Goal: Task Accomplishment & Management: Manage account settings

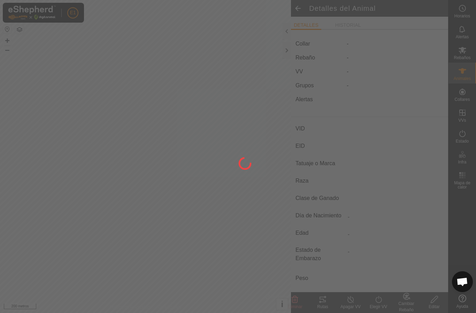
type input "-"
type input "907045987458965"
type input "-"
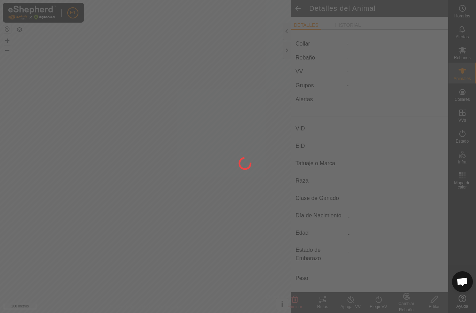
type input "0 kg"
type input "-"
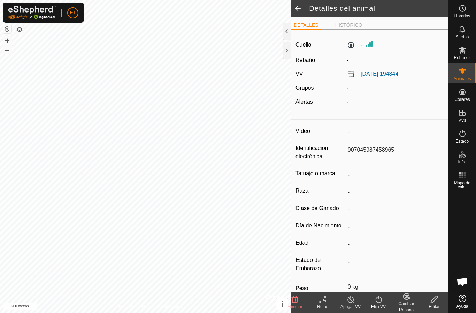
click at [324, 307] on font "Rutas" at bounding box center [322, 307] width 11 height 5
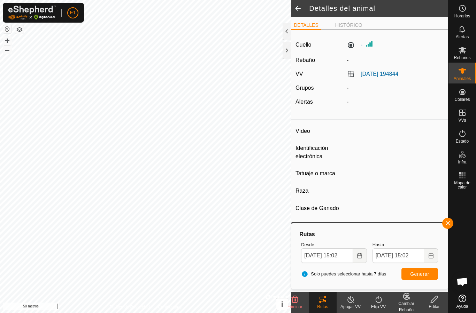
type input "-"
type input "000091011097019"
type input "-"
type input "Avilena"
type input "-"
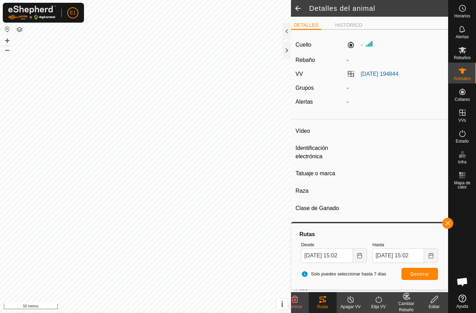
type input "0 kg"
type input "-"
click at [324, 309] on font "Rutas" at bounding box center [322, 307] width 11 height 5
click at [324, 307] on font "Rutas" at bounding box center [322, 307] width 11 height 5
click at [346, 306] on font "Apagar VV" at bounding box center [350, 307] width 20 height 5
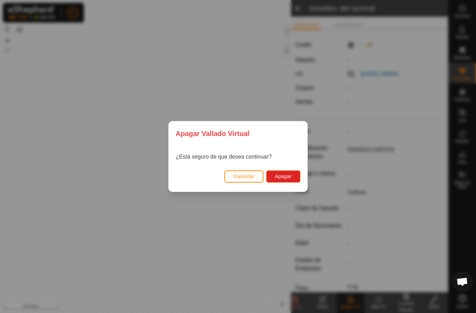
click at [250, 179] on font "Cancelar" at bounding box center [243, 177] width 21 height 6
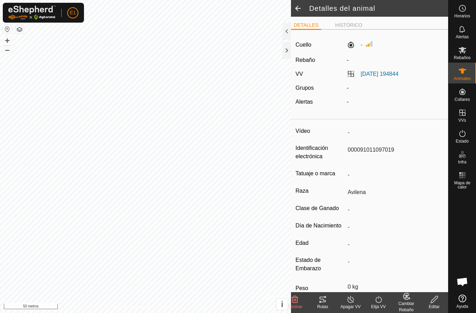
click at [325, 305] on font "Rutas" at bounding box center [322, 307] width 11 height 5
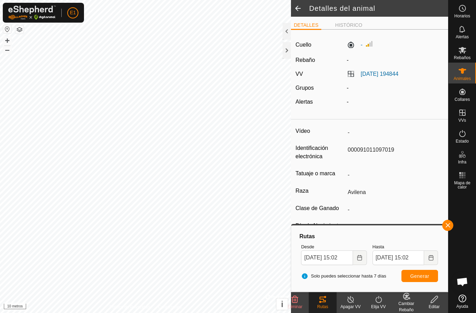
click at [286, 50] on div at bounding box center [286, 50] width 8 height 17
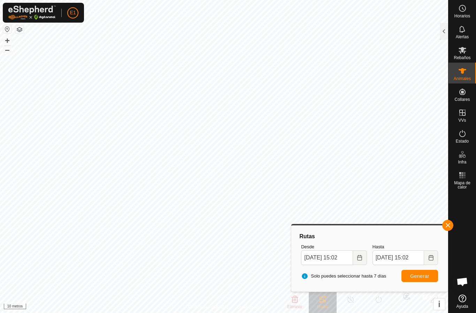
click at [467, 71] on es-animals-svg-icon at bounding box center [462, 70] width 13 height 11
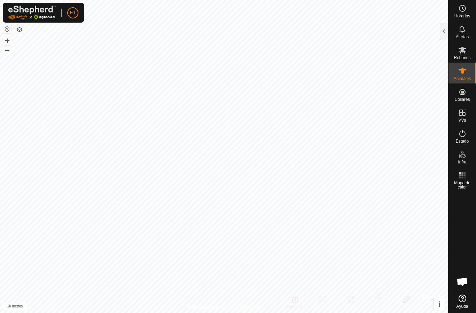
click at [468, 69] on es-animals-svg-icon at bounding box center [462, 70] width 13 height 11
click at [462, 80] on font "Animales" at bounding box center [461, 78] width 17 height 5
click at [442, 25] on div at bounding box center [443, 31] width 8 height 17
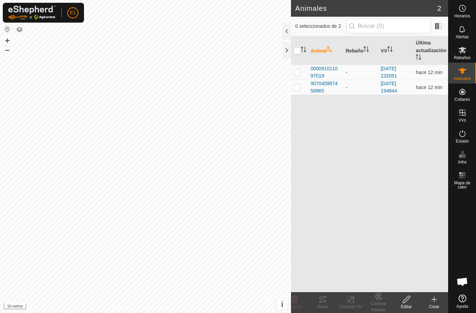
click at [436, 307] on font "Crear" at bounding box center [434, 307] width 10 height 5
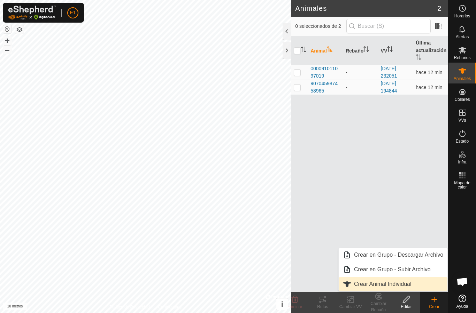
click at [414, 284] on link "Crear Animal Individual" at bounding box center [392, 285] width 109 height 14
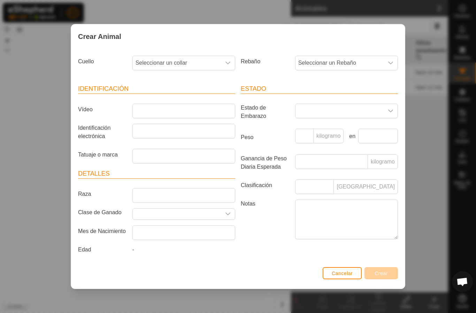
click at [227, 57] on div "disparador desplegable" at bounding box center [228, 63] width 14 height 14
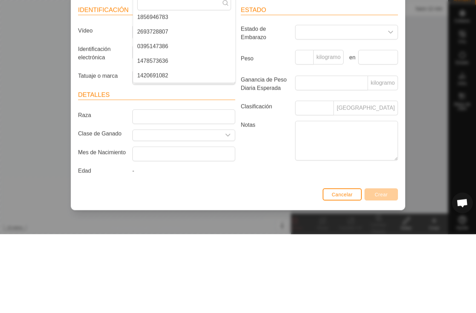
click at [173, 118] on li "0395147386" at bounding box center [184, 125] width 102 height 14
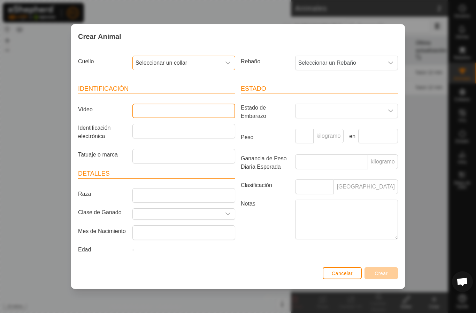
click at [185, 111] on input "Vídeo" at bounding box center [183, 111] width 103 height 15
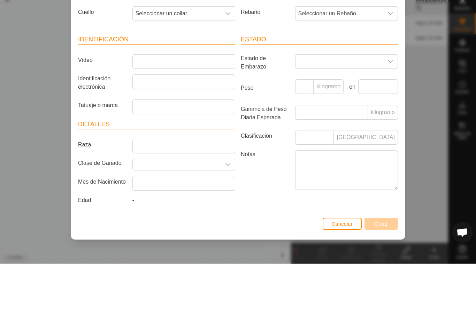
click at [341, 104] on span at bounding box center [339, 111] width 88 height 14
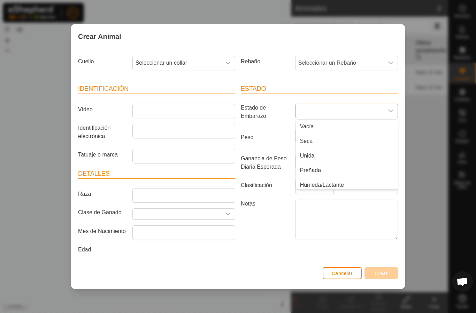
click at [327, 168] on li "Preñada" at bounding box center [347, 171] width 102 height 14
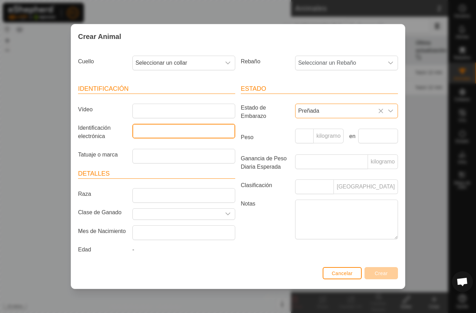
click at [178, 126] on input "Identificación electrónica" at bounding box center [183, 131] width 103 height 15
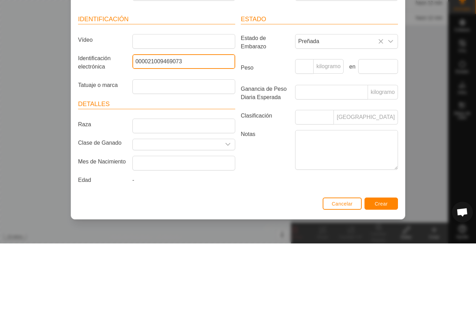
type input "000021009469073"
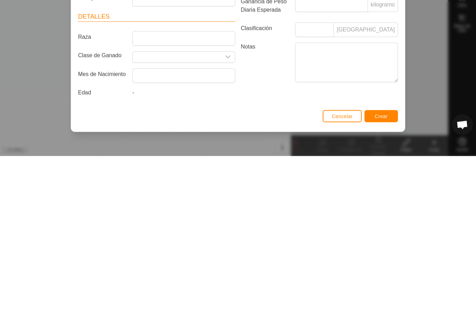
click at [194, 169] on article "Detalles Raza Clase de Ganado Mes de Nacimiento Edad -" at bounding box center [156, 213] width 157 height 88
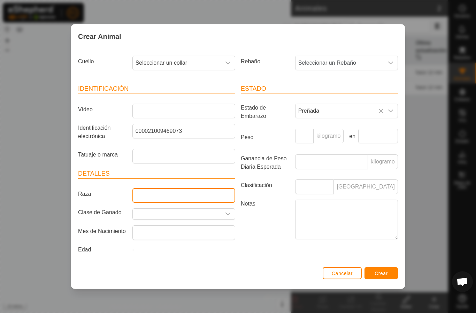
click at [185, 189] on input "Raza" at bounding box center [183, 195] width 103 height 15
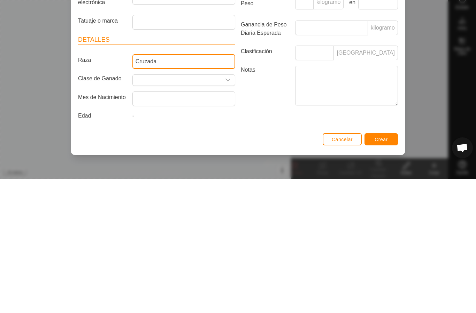
type input "Cruzada"
click at [225, 211] on icon "disparador desplegable" at bounding box center [228, 214] width 6 height 6
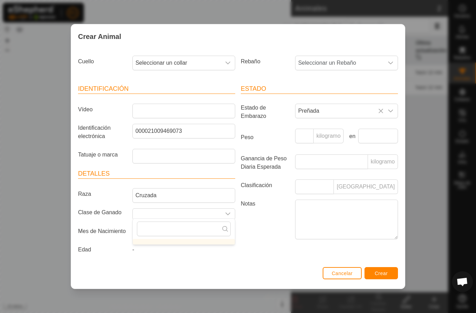
click at [266, 224] on label "Notas" at bounding box center [265, 219] width 54 height 39
click at [295, 224] on textarea "Notas" at bounding box center [346, 220] width 103 height 40
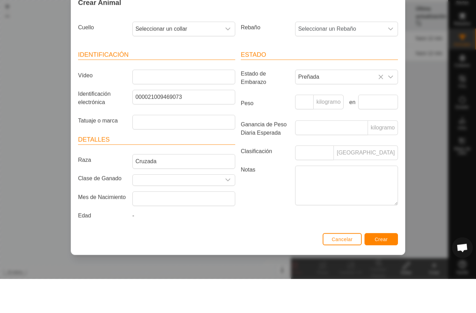
click at [386, 271] on font "Crear" at bounding box center [380, 274] width 13 height 6
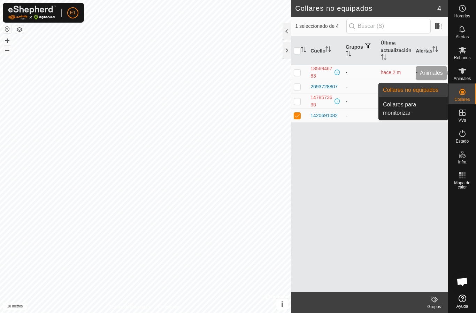
click at [464, 75] on icon at bounding box center [462, 71] width 8 height 8
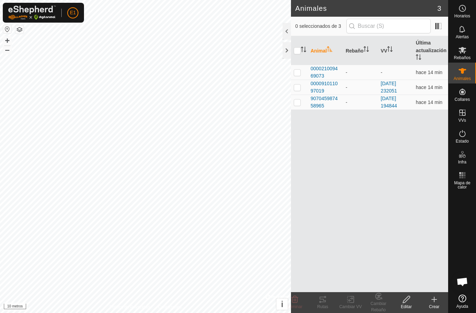
click at [467, 73] on es-animals-svg-icon at bounding box center [462, 70] width 13 height 11
click at [435, 297] on icon at bounding box center [434, 300] width 8 height 8
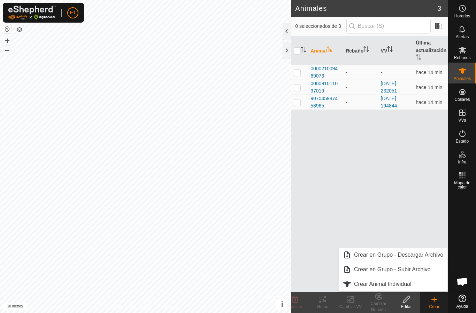
click at [409, 283] on font "Crear Animal Individual" at bounding box center [382, 284] width 57 height 6
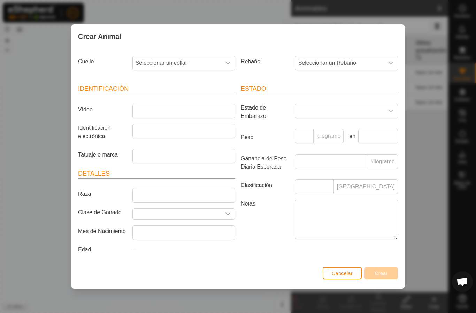
click at [220, 61] on span "Seleccionar un collar" at bounding box center [177, 63] width 88 height 14
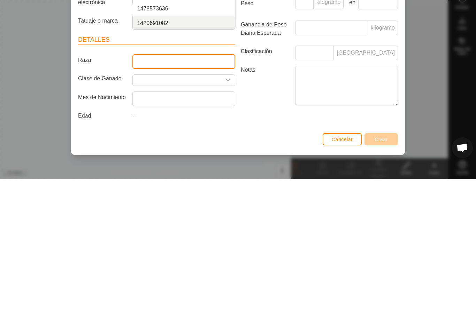
scroll to position [3, 0]
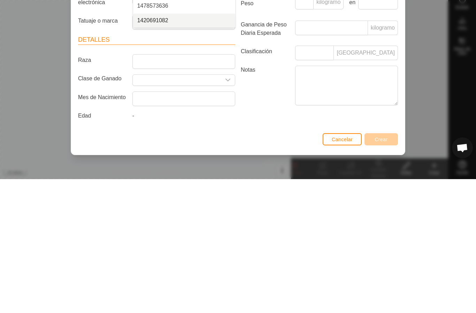
click at [209, 148] on li "1420691082" at bounding box center [184, 155] width 102 height 14
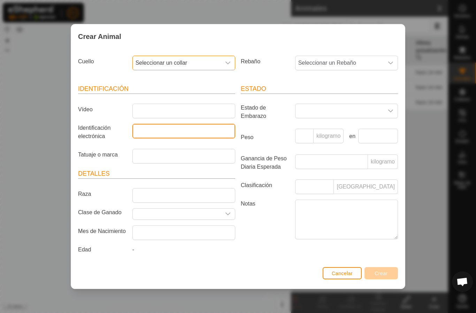
click at [185, 131] on input "Identificación electrónica" at bounding box center [183, 131] width 103 height 15
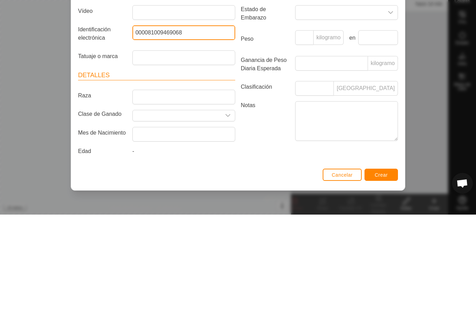
type input "000081009469068"
click at [351, 104] on span at bounding box center [339, 111] width 88 height 14
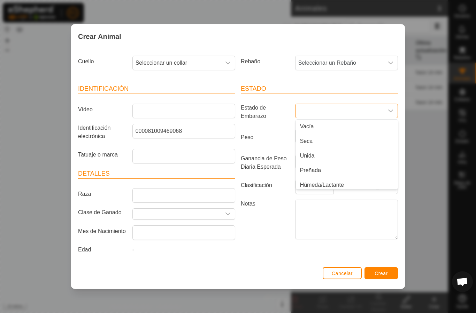
scroll to position [0, 0]
click at [330, 127] on li "Vacía" at bounding box center [347, 127] width 102 height 14
click at [185, 196] on input "Raza" at bounding box center [183, 195] width 103 height 15
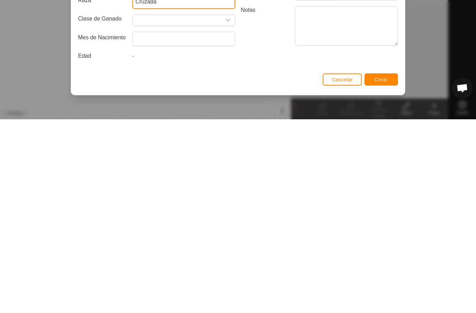
type input "Cruzada"
click at [382, 271] on font "Crear" at bounding box center [380, 274] width 13 height 6
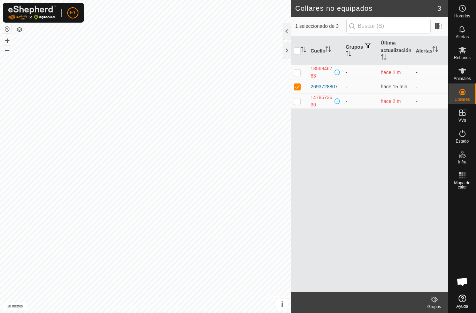
checkbox input "false"
click at [459, 75] on icon at bounding box center [462, 71] width 8 height 8
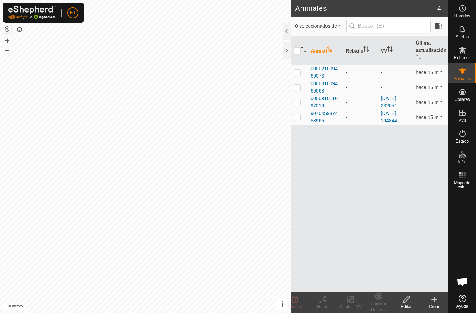
click at [440, 303] on create-svg-icon at bounding box center [434, 300] width 28 height 8
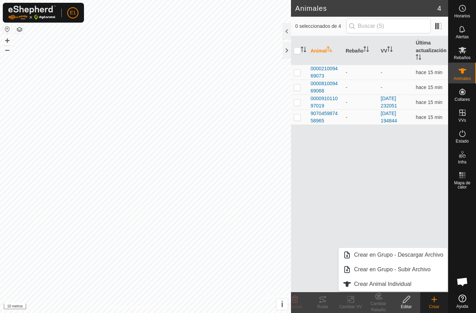
click at [413, 282] on link "Crear Animal Individual" at bounding box center [392, 285] width 109 height 14
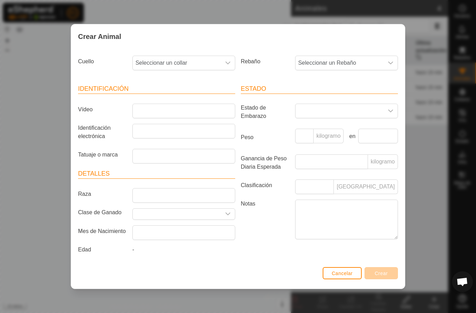
click at [226, 63] on icon "disparador desplegable" at bounding box center [228, 63] width 6 height 6
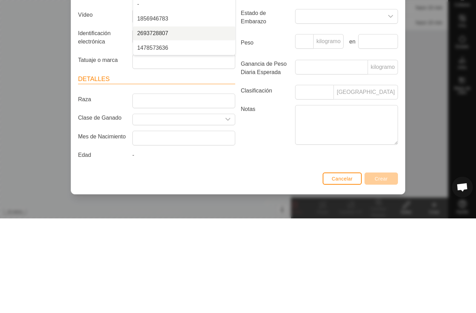
click at [186, 121] on li "2693728807" at bounding box center [184, 128] width 102 height 14
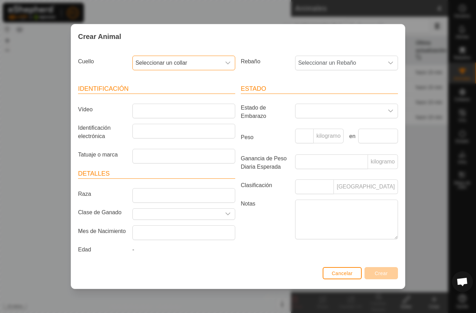
click at [327, 113] on span at bounding box center [339, 111] width 88 height 14
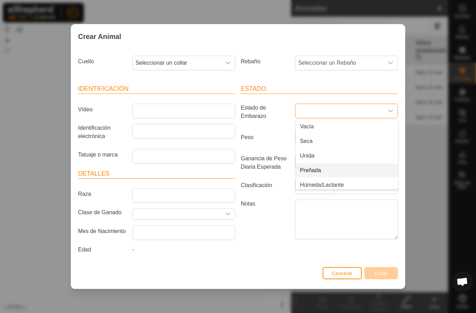
click at [325, 170] on li "Preñada" at bounding box center [347, 171] width 102 height 14
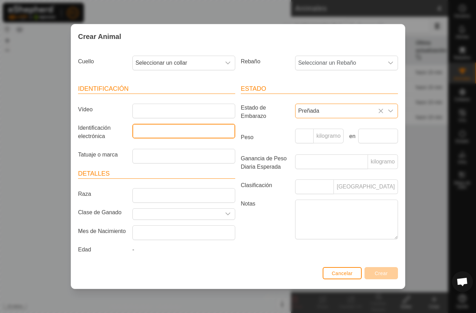
click at [206, 134] on input "Identificación electrónica" at bounding box center [183, 131] width 103 height 15
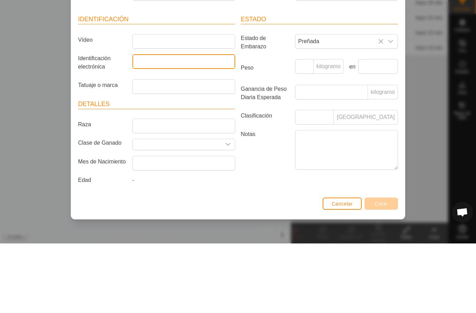
click at [212, 124] on input "Identificación electrónica" at bounding box center [183, 131] width 103 height 15
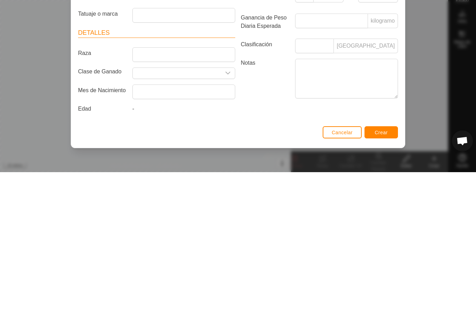
type input "000011010506828"
click at [213, 188] on input "Raza" at bounding box center [183, 195] width 103 height 15
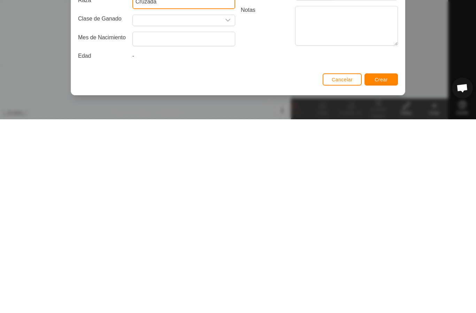
type input "Cruzada"
click at [380, 271] on font "Crear" at bounding box center [380, 274] width 13 height 6
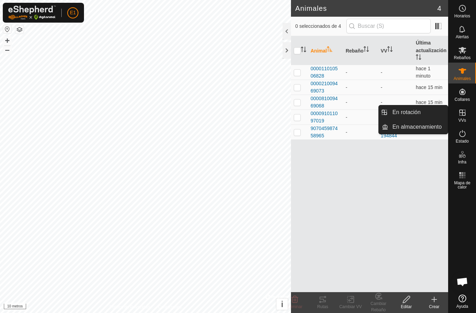
click at [420, 109] on font "En rotación" at bounding box center [406, 112] width 28 height 6
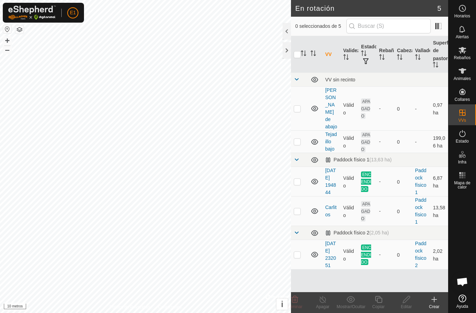
click at [329, 101] on font "[PERSON_NAME] de abajo" at bounding box center [331, 108] width 12 height 42
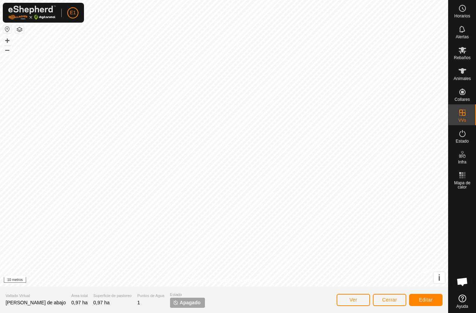
click at [170, 297] on span "Estado" at bounding box center [187, 295] width 35 height 6
click at [180, 303] on font "Apagado" at bounding box center [190, 303] width 21 height 6
click at [180, 302] on font "Apagado" at bounding box center [190, 303] width 21 height 6
click at [425, 301] on font "Editar" at bounding box center [426, 300] width 14 height 6
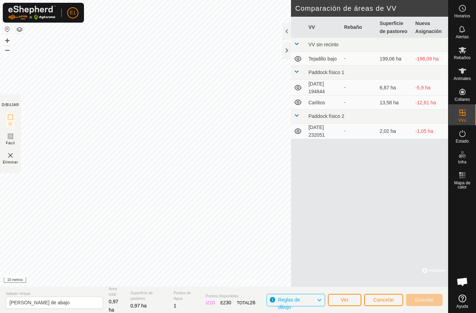
click at [300, 233] on div "VV Rebaño Superficie de pastoreo Nueva Asignación VV sin recinto Tejadillo bajo…" at bounding box center [369, 152] width 157 height 271
click at [389, 300] on font "Cancelar" at bounding box center [383, 300] width 21 height 6
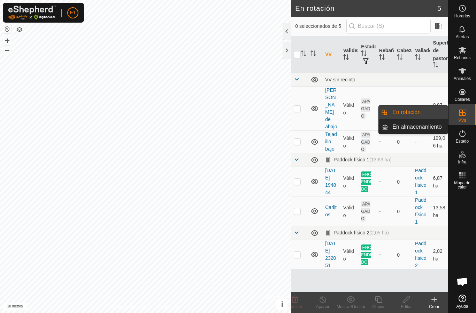
click at [447, 114] on link "En rotación" at bounding box center [418, 113] width 60 height 14
click at [430, 115] on link "En rotación" at bounding box center [418, 113] width 60 height 14
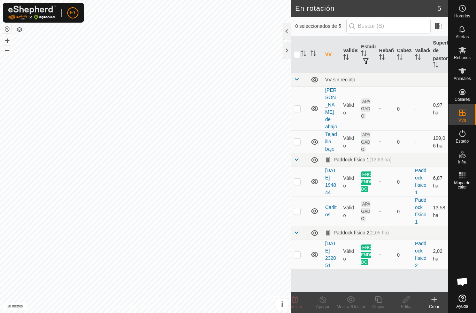
click at [329, 100] on font "[PERSON_NAME] de abajo" at bounding box center [331, 108] width 12 height 42
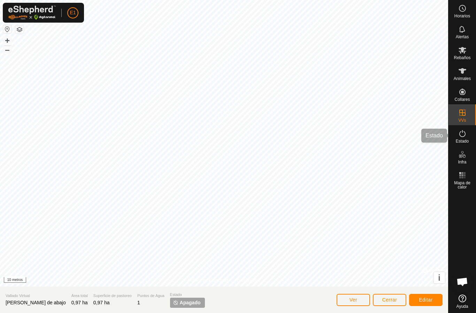
click at [465, 133] on icon at bounding box center [462, 134] width 8 height 8
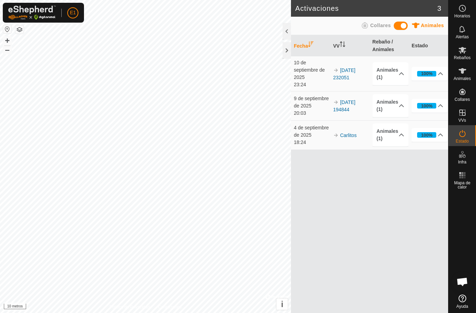
click at [292, 186] on div "Fecha VV Rebaño / Animales Estado 10 de septiembre de 2025 23:24 [DATE] 232051 …" at bounding box center [369, 174] width 157 height 278
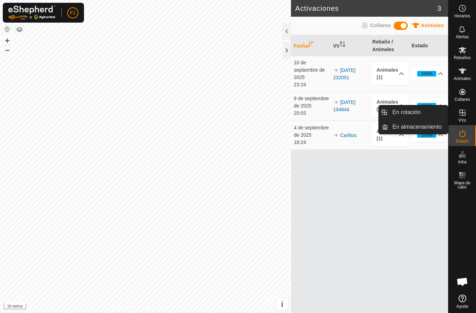
click at [436, 124] on font "En almacenamiento" at bounding box center [416, 127] width 49 height 6
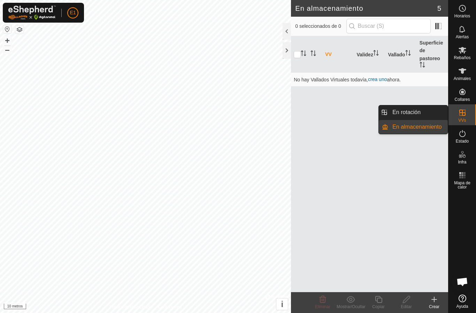
click at [429, 112] on link "En rotación" at bounding box center [418, 113] width 60 height 14
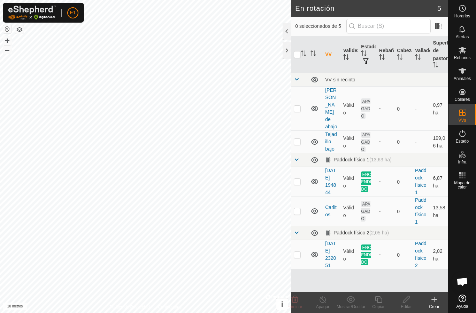
click at [366, 102] on td "APAGADO" at bounding box center [367, 109] width 18 height 44
click at [368, 99] on font "APAGADO" at bounding box center [365, 108] width 9 height 19
click at [365, 101] on font "APAGADO" at bounding box center [365, 108] width 9 height 19
click at [331, 93] on font "[PERSON_NAME] de abajo" at bounding box center [331, 108] width 12 height 42
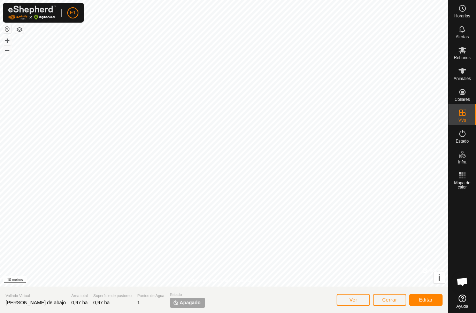
click at [354, 298] on font "Ver" at bounding box center [353, 300] width 8 height 6
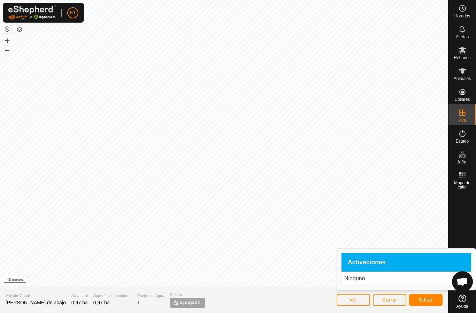
click at [381, 264] on font "Activaciones" at bounding box center [367, 262] width 38 height 7
click at [379, 262] on font "Activaciones" at bounding box center [367, 262] width 38 height 7
click at [372, 277] on p "Ninguno" at bounding box center [406, 279] width 124 height 8
click at [362, 297] on button "Ver" at bounding box center [352, 300] width 33 height 12
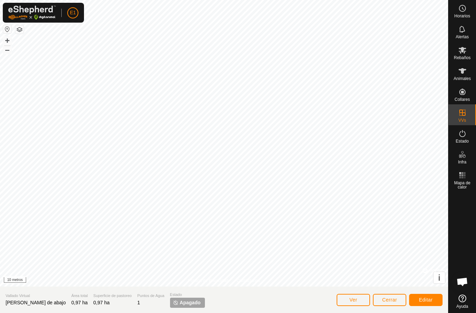
click at [359, 303] on button "Ver" at bounding box center [352, 300] width 33 height 12
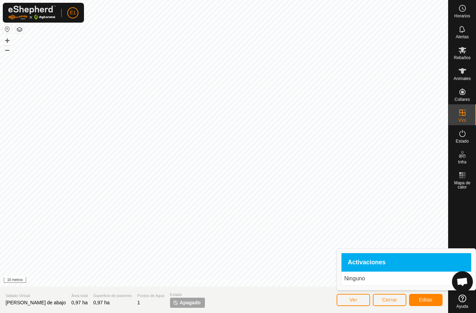
click at [360, 300] on button "Ver" at bounding box center [352, 300] width 33 height 12
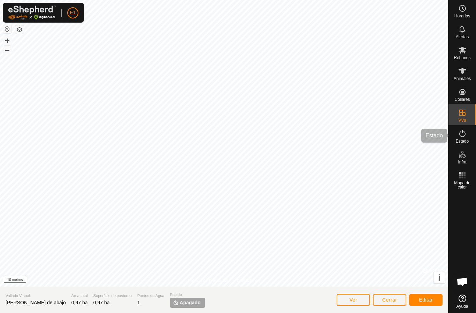
click at [467, 137] on es-activation-svg-icon at bounding box center [462, 133] width 13 height 11
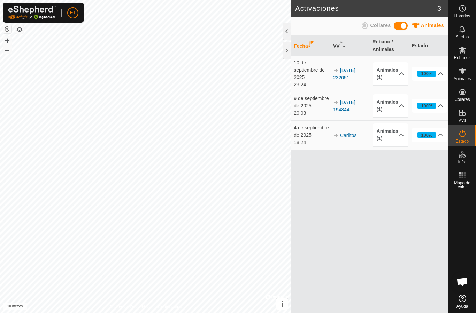
click at [286, 32] on div at bounding box center [286, 31] width 8 height 17
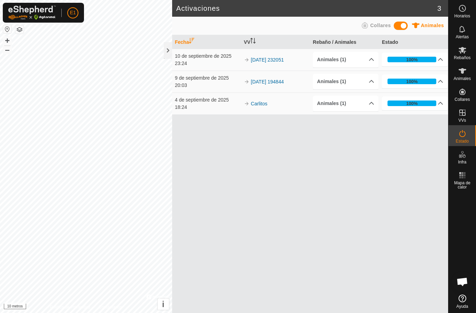
click at [165, 46] on div at bounding box center [168, 50] width 8 height 17
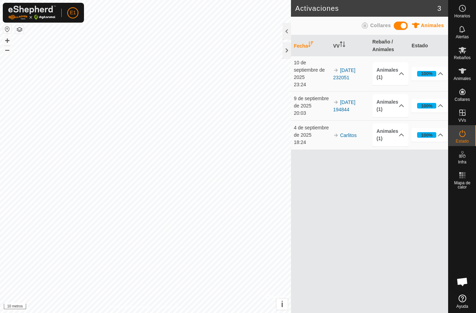
click at [283, 48] on div at bounding box center [286, 50] width 8 height 17
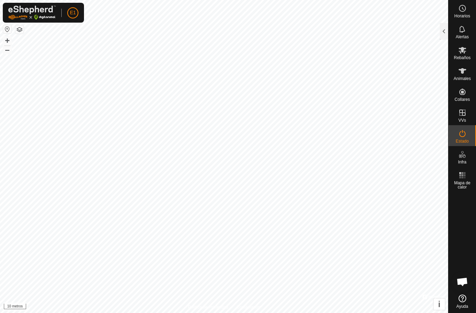
click at [459, 73] on icon at bounding box center [462, 71] width 8 height 8
click at [458, 71] on icon at bounding box center [462, 71] width 8 height 8
click at [458, 70] on icon at bounding box center [462, 71] width 8 height 8
click at [457, 74] on es-animals-svg-icon at bounding box center [462, 70] width 13 height 11
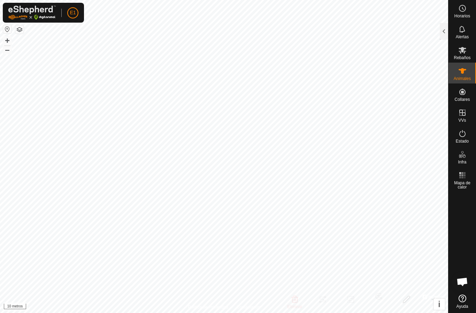
click at [442, 32] on div at bounding box center [443, 31] width 8 height 17
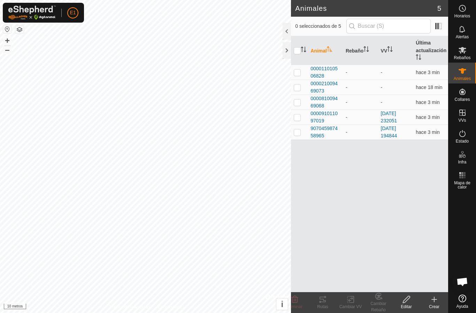
click at [301, 100] on p-checkbox at bounding box center [297, 103] width 7 height 6
checkbox input "true"
click at [302, 87] on td at bounding box center [299, 87] width 17 height 15
checkbox input "true"
click at [297, 74] on p-checkbox at bounding box center [297, 73] width 7 height 6
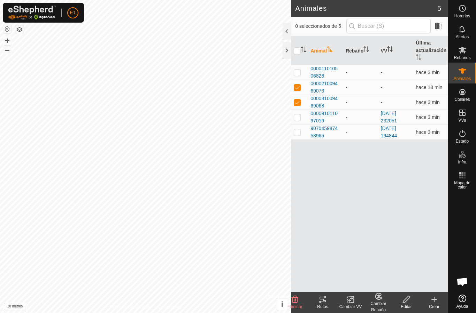
checkbox input "true"
click at [351, 301] on icon at bounding box center [350, 300] width 9 height 8
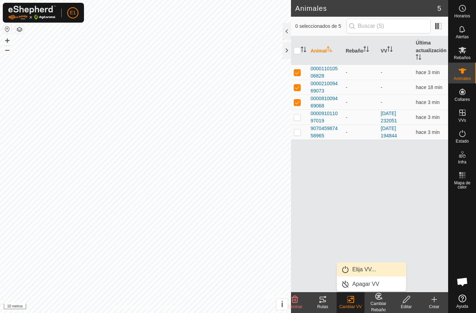
click at [385, 267] on link "Elija VV..." at bounding box center [371, 270] width 69 height 14
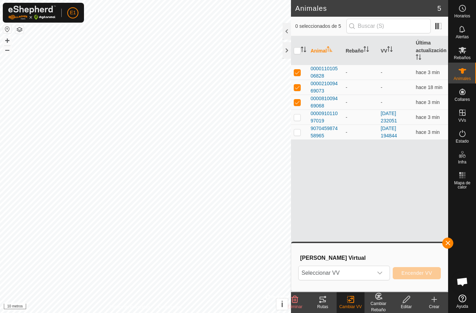
click at [383, 272] on div "disparador desplegable" at bounding box center [380, 273] width 14 height 14
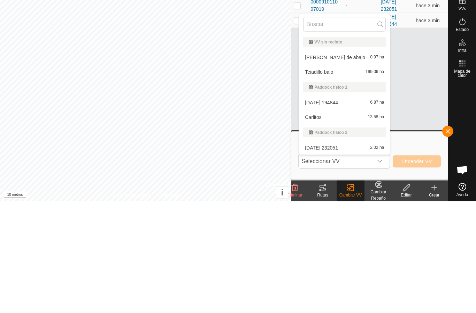
click at [360, 165] on div "[PERSON_NAME] de abajo 0,97 ha" at bounding box center [344, 169] width 83 height 8
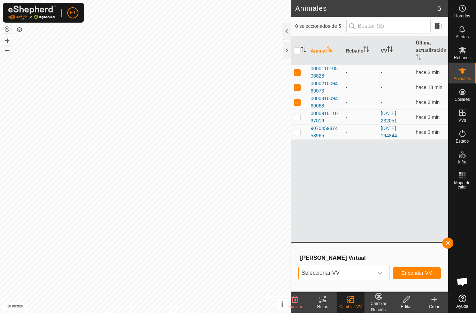
click at [418, 271] on font "Encender VV" at bounding box center [416, 274] width 31 height 6
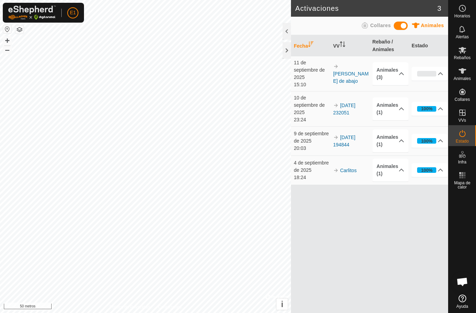
click at [284, 54] on div at bounding box center [286, 50] width 8 height 17
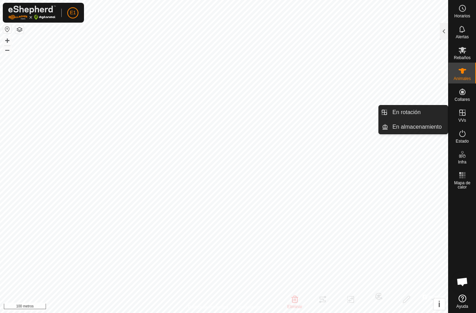
click at [435, 127] on font "En almacenamiento" at bounding box center [416, 127] width 49 height 6
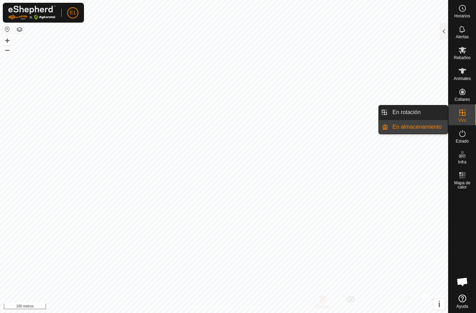
click at [426, 109] on link "En rotación" at bounding box center [418, 113] width 60 height 14
click at [417, 112] on font "En rotación" at bounding box center [406, 112] width 28 height 6
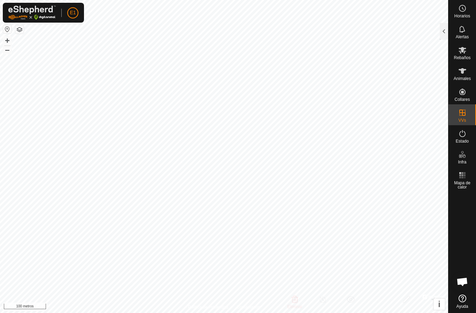
click at [442, 37] on div at bounding box center [443, 31] width 8 height 17
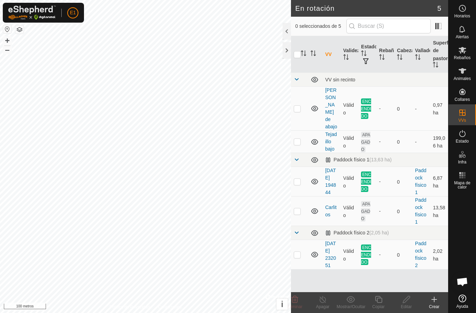
click at [329, 132] on font "Tejadillo bajo" at bounding box center [330, 142] width 11 height 20
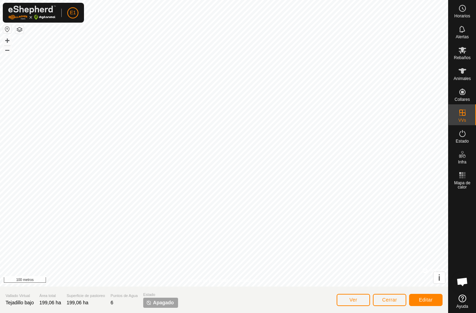
click at [425, 296] on button "Editar" at bounding box center [425, 300] width 33 height 12
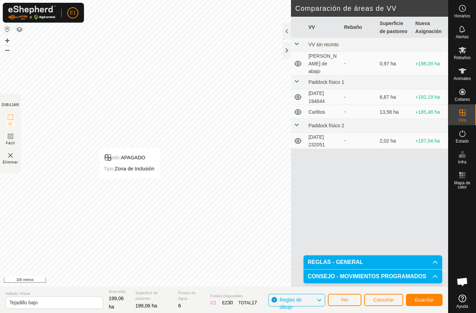
click at [422, 297] on font "Guardar" at bounding box center [423, 300] width 19 height 6
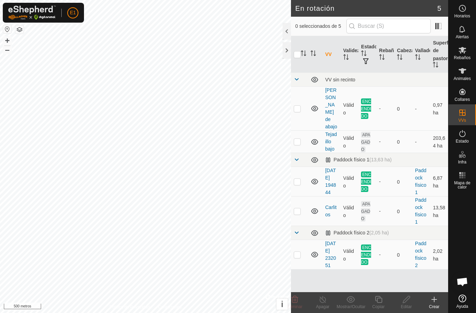
click at [432, 304] on icon at bounding box center [434, 300] width 8 height 8
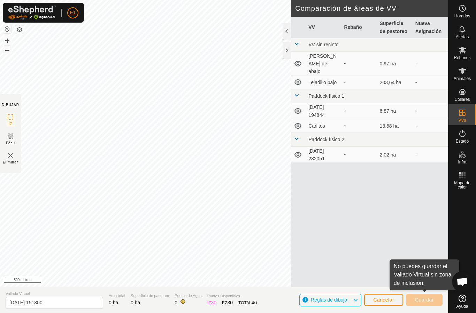
click at [384, 300] on font "Cancelar" at bounding box center [383, 300] width 21 height 6
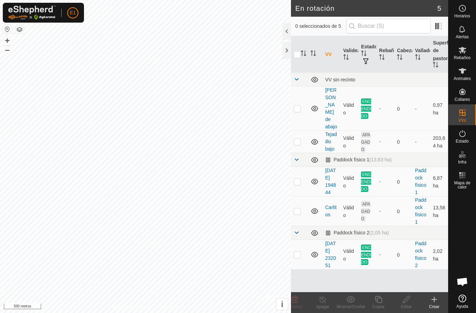
click at [435, 303] on icon at bounding box center [434, 300] width 8 height 8
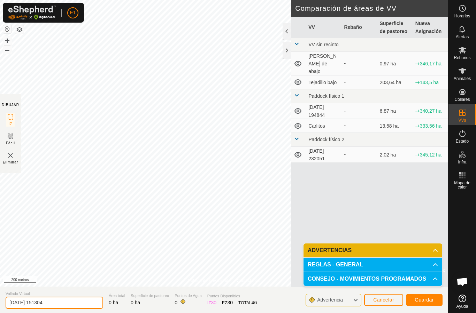
click at [57, 304] on input "[DATE] 151304" at bounding box center [54, 303] width 97 height 12
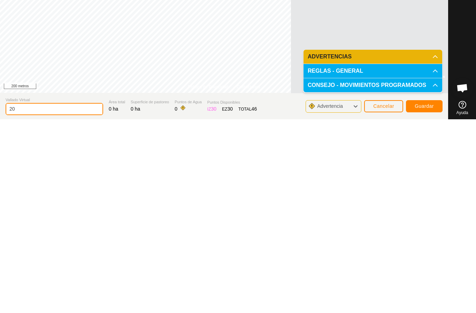
type input "2"
type input "Tejadillo arriba"
click at [420, 297] on font "Guardar" at bounding box center [423, 300] width 19 height 6
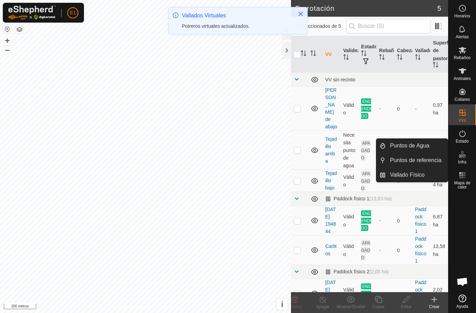
click at [424, 150] on link "Puntos de Agua" at bounding box center [416, 146] width 62 height 14
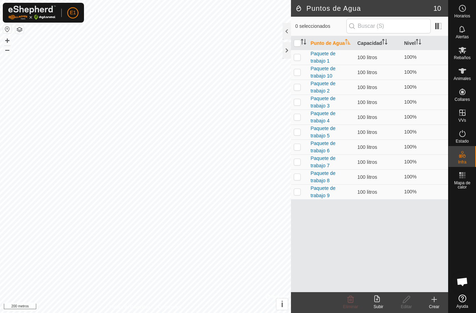
click at [432, 303] on icon at bounding box center [434, 300] width 8 height 8
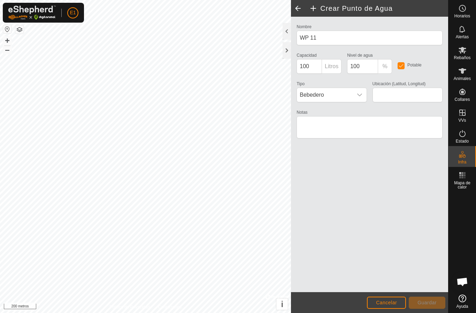
type input "40.270854, -5.730258"
click at [366, 97] on div "disparador desplegable" at bounding box center [359, 95] width 14 height 14
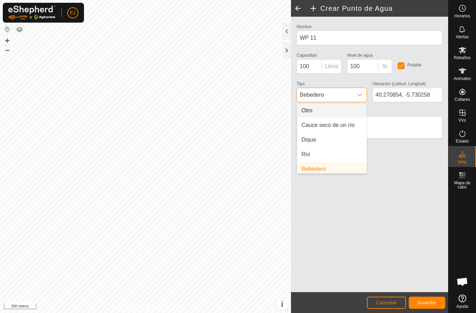
click at [328, 153] on li "Río" at bounding box center [331, 155] width 69 height 14
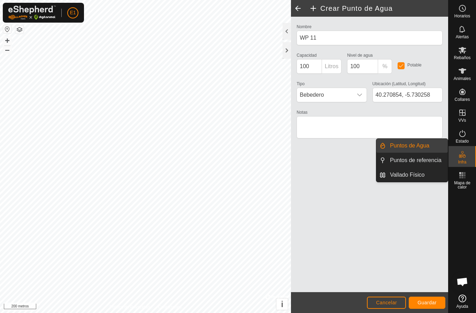
click at [428, 142] on span "Puntos de Agua" at bounding box center [409, 146] width 39 height 8
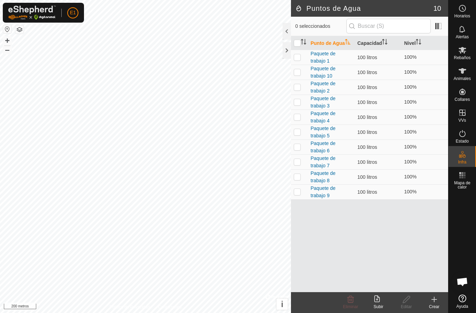
click at [433, 304] on div "Crear" at bounding box center [434, 307] width 28 height 6
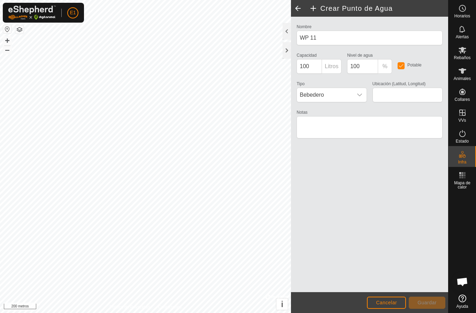
type input "40.278879, -5.733082"
click at [362, 93] on div "disparador desplegable" at bounding box center [359, 95] width 14 height 14
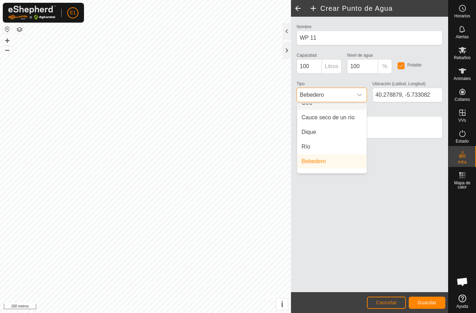
scroll to position [3, 0]
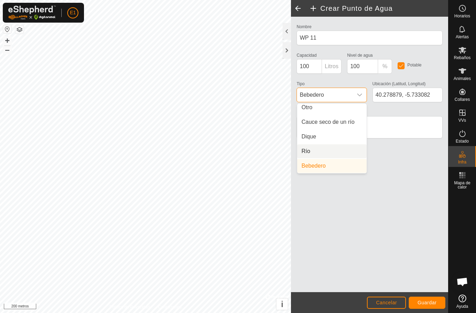
click at [334, 151] on li "Río" at bounding box center [331, 152] width 69 height 14
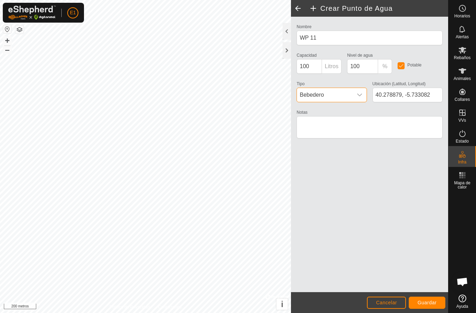
click at [426, 304] on font "Guardar" at bounding box center [426, 303] width 19 height 6
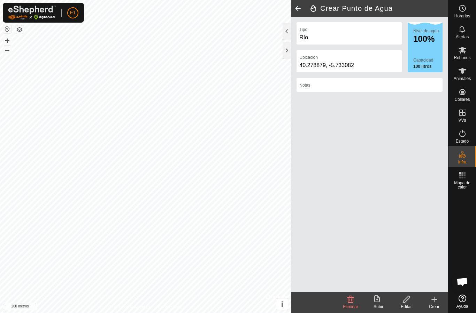
click at [287, 54] on div at bounding box center [286, 50] width 8 height 17
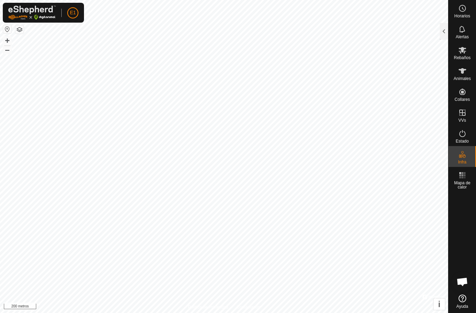
click at [468, 70] on es-animals-svg-icon at bounding box center [462, 70] width 13 height 11
checkbox input "false"
click at [443, 29] on div at bounding box center [443, 31] width 8 height 17
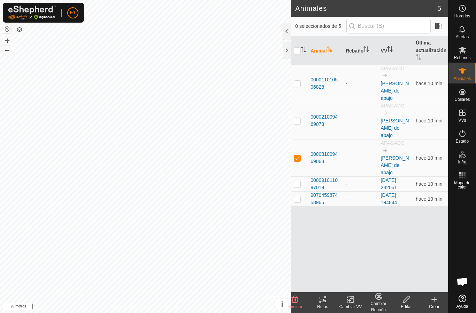
click at [326, 297] on icon at bounding box center [322, 300] width 6 height 6
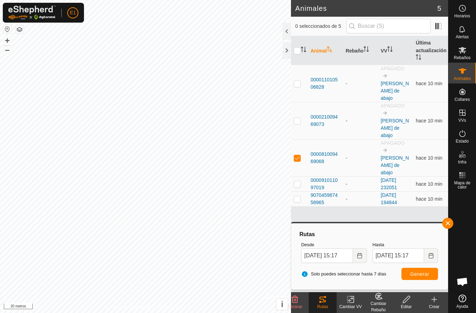
click at [289, 50] on div at bounding box center [286, 50] width 8 height 17
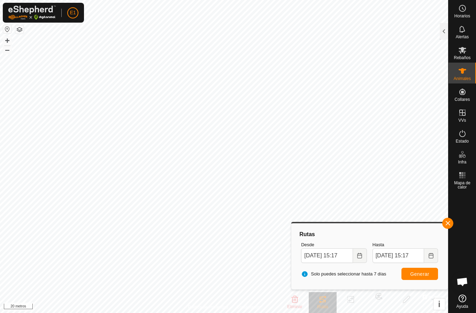
click at [452, 223] on button "button" at bounding box center [447, 223] width 11 height 11
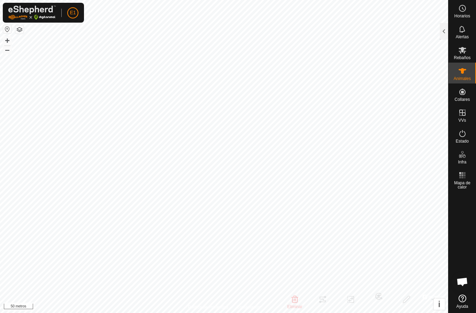
checkbox input "false"
checkbox input "true"
click at [442, 33] on div at bounding box center [443, 31] width 8 height 17
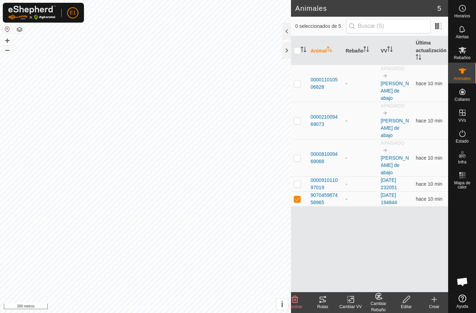
click at [323, 304] on icon at bounding box center [322, 300] width 8 height 8
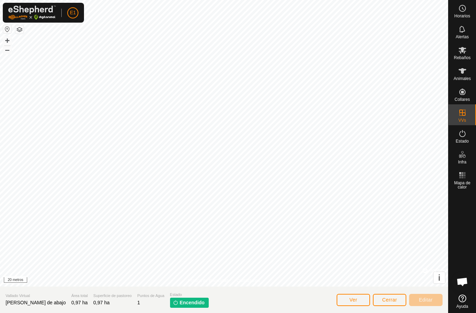
click at [388, 296] on button "Cerrar" at bounding box center [389, 300] width 33 height 12
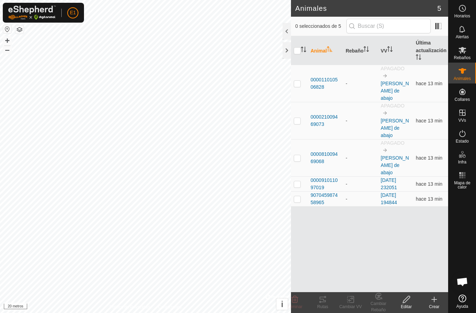
click at [287, 57] on div at bounding box center [286, 50] width 8 height 17
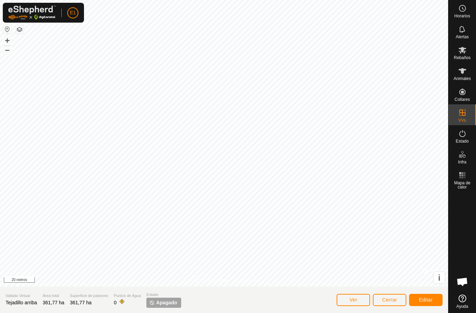
click at [462, 72] on icon at bounding box center [462, 71] width 8 height 6
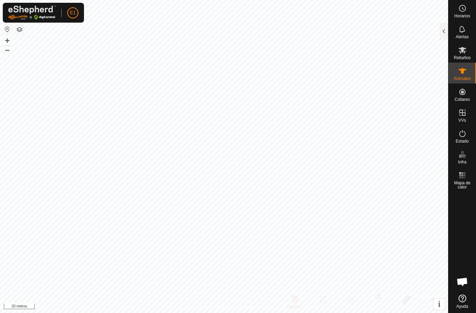
click at [443, 31] on div at bounding box center [443, 31] width 8 height 17
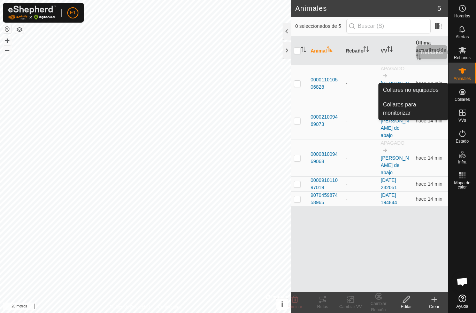
click at [458, 53] on icon at bounding box center [462, 50] width 8 height 8
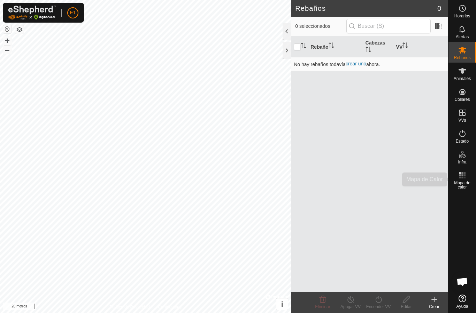
click at [462, 177] on rect at bounding box center [462, 178] width 2 height 2
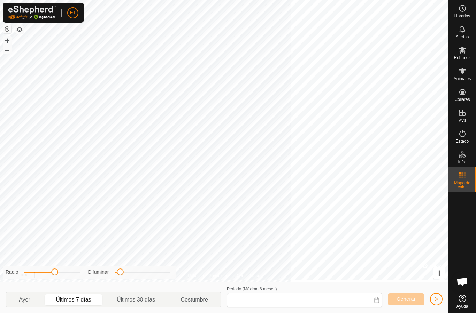
click at [463, 185] on font "Mapa de calor" at bounding box center [462, 185] width 16 height 9
click at [463, 183] on font "Mapa de calor" at bounding box center [462, 185] width 16 height 9
click at [464, 178] on rect at bounding box center [464, 178] width 2 height 2
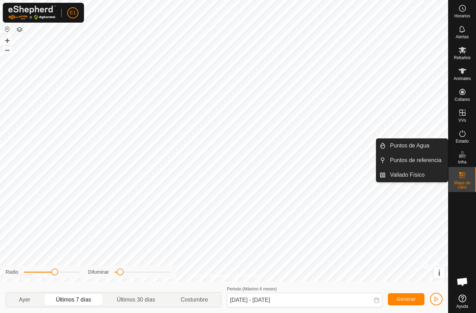
click at [41, 294] on p-togglebutton "Ayer" at bounding box center [24, 300] width 37 height 15
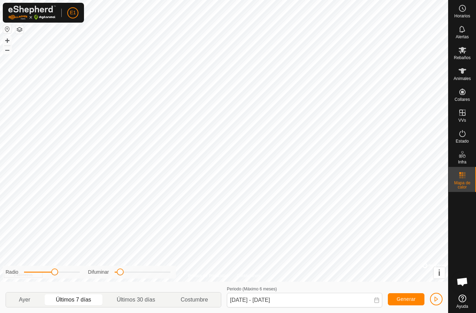
type input "[DATE] - [DATE]"
